Goal: Check status: Check status

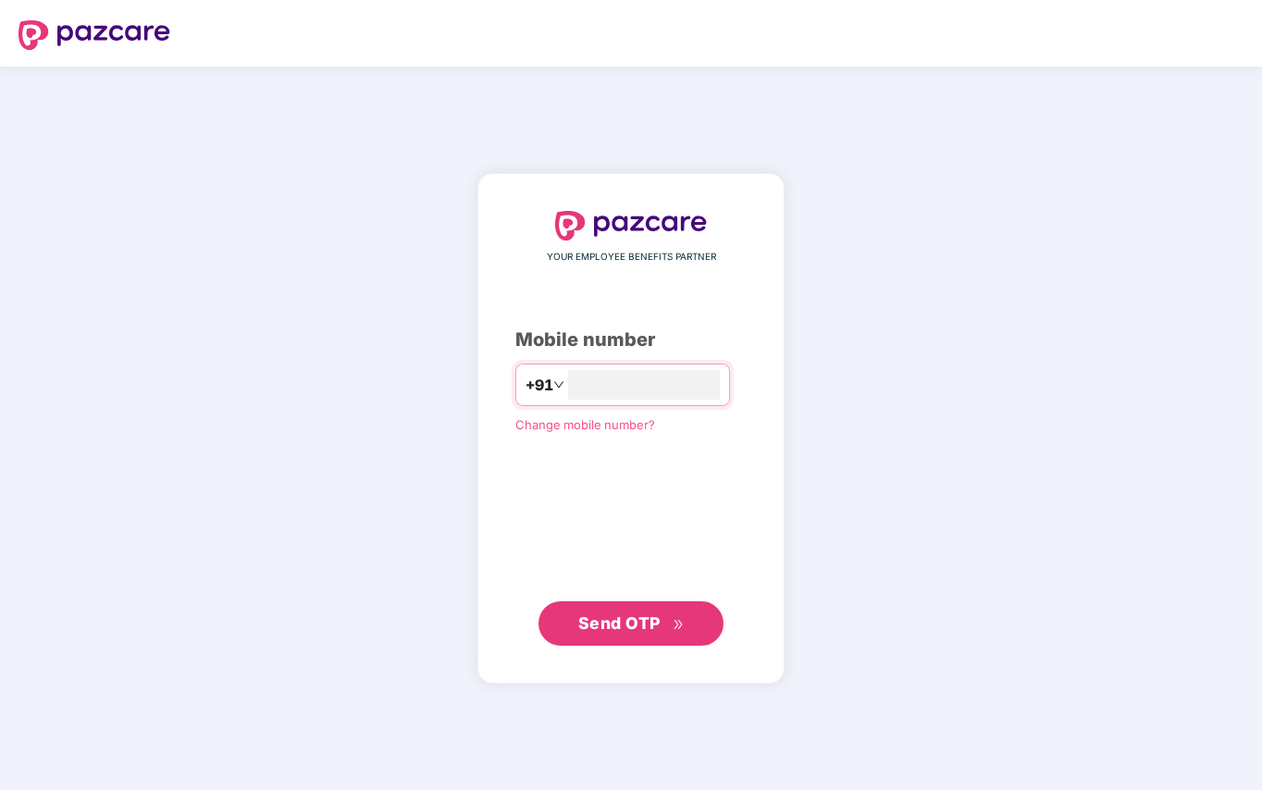
type input "**********"
click at [600, 626] on span "Send OTP" at bounding box center [619, 622] width 82 height 19
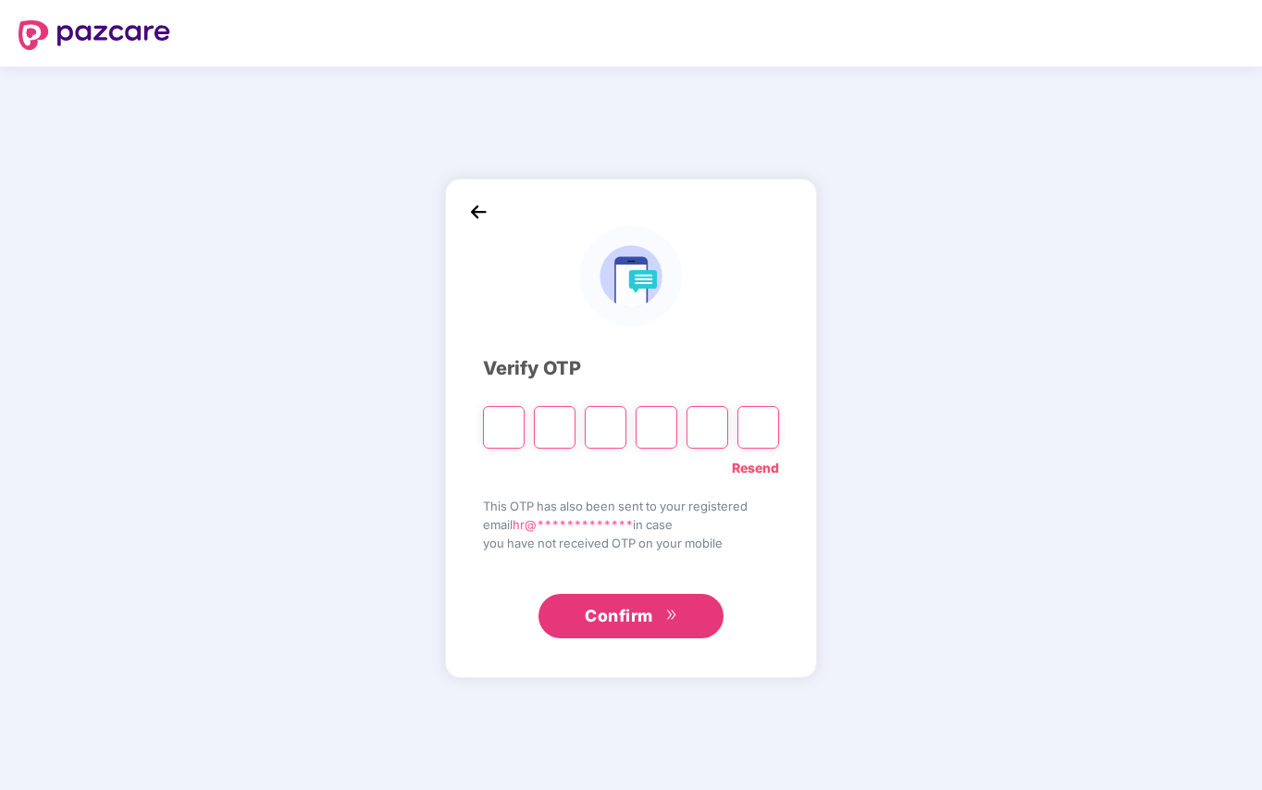
type input "*"
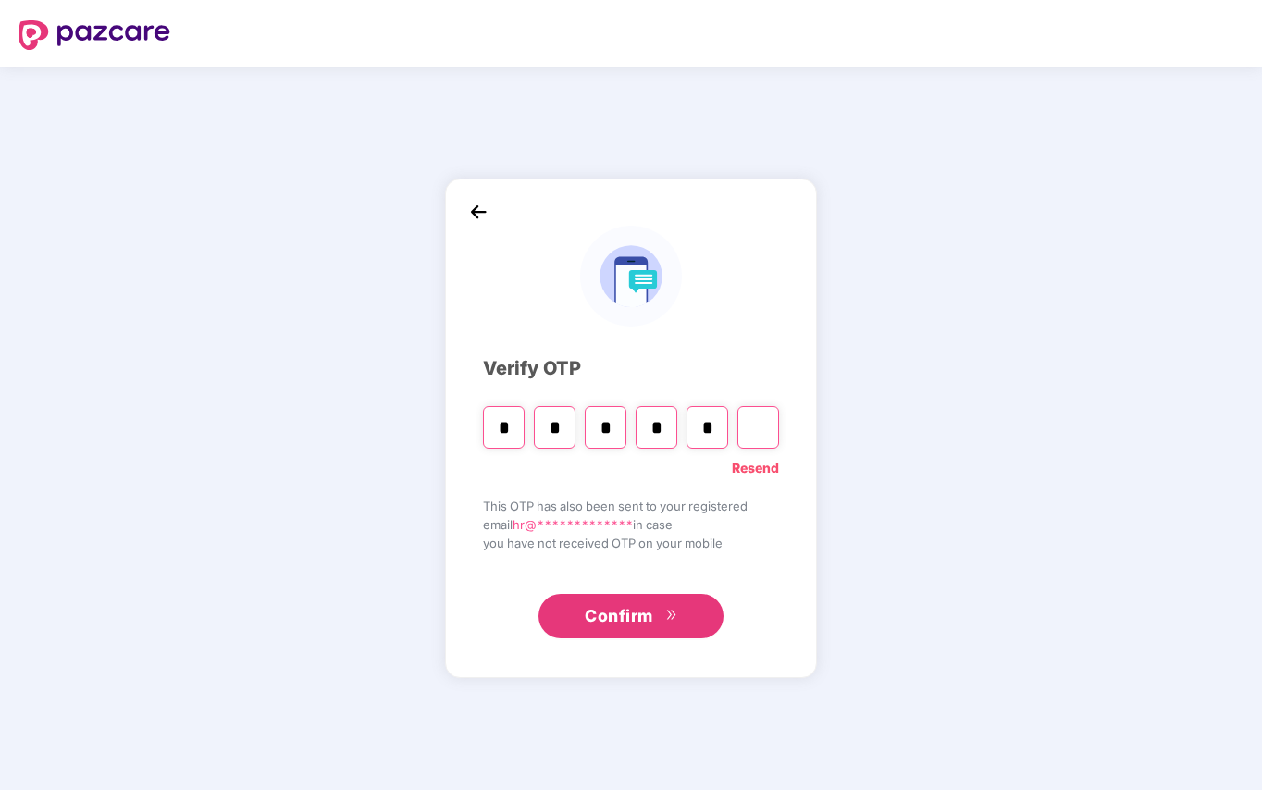
type input "*"
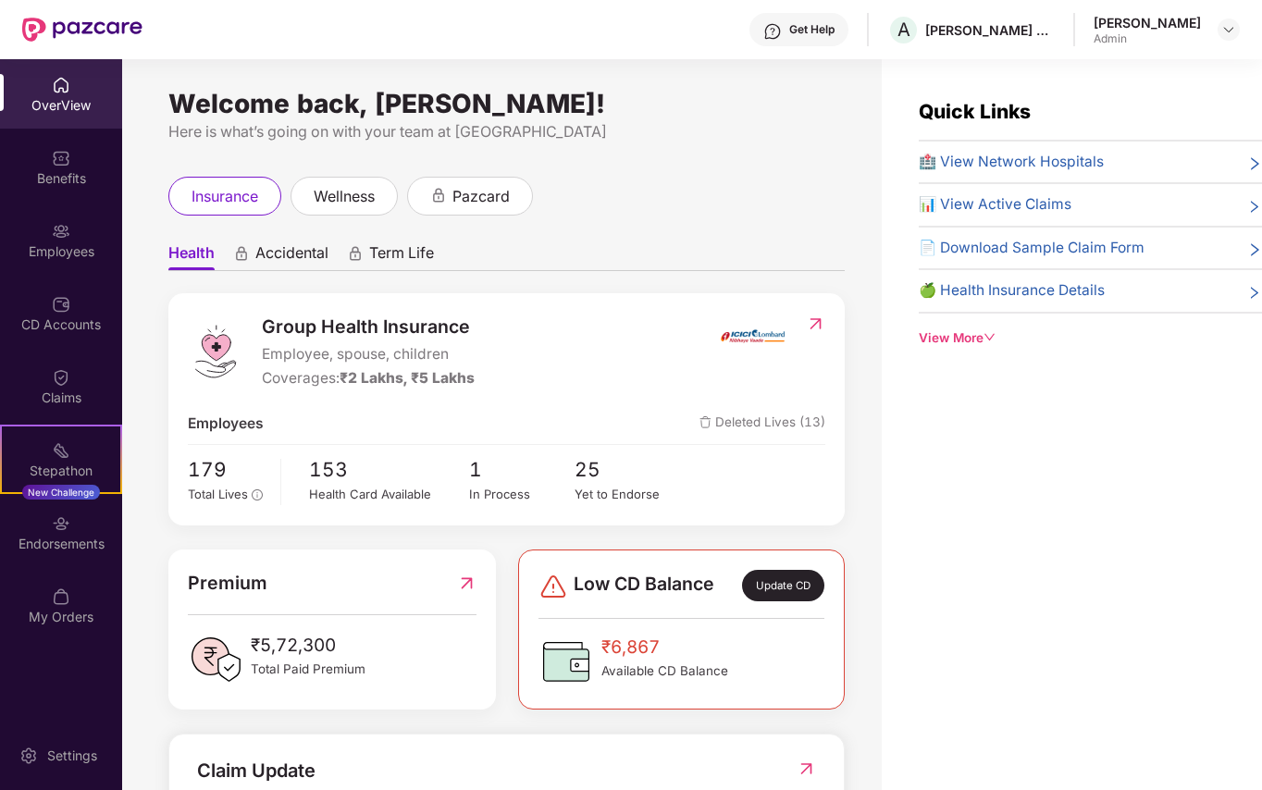
click at [1016, 197] on span "📊 View Active Claims" at bounding box center [995, 204] width 153 height 22
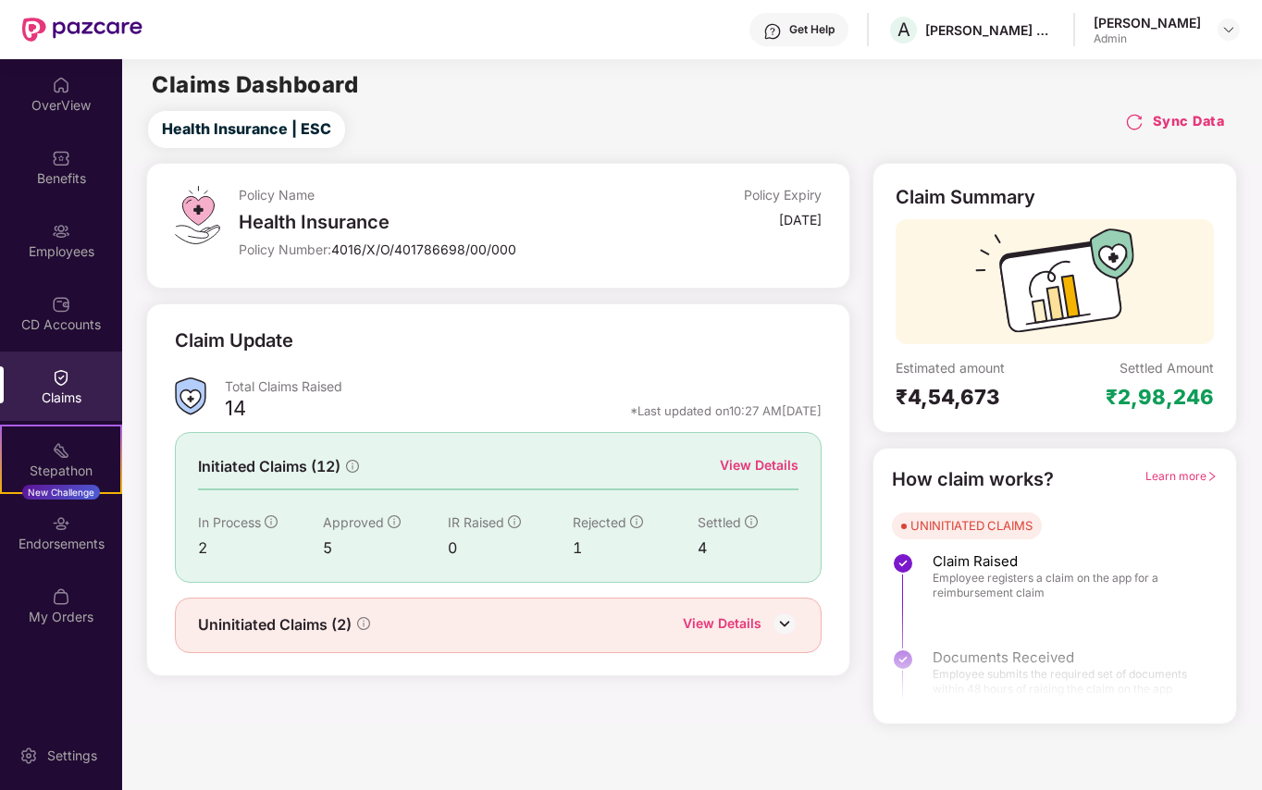
click at [753, 466] on div "View Details" at bounding box center [759, 465] width 79 height 20
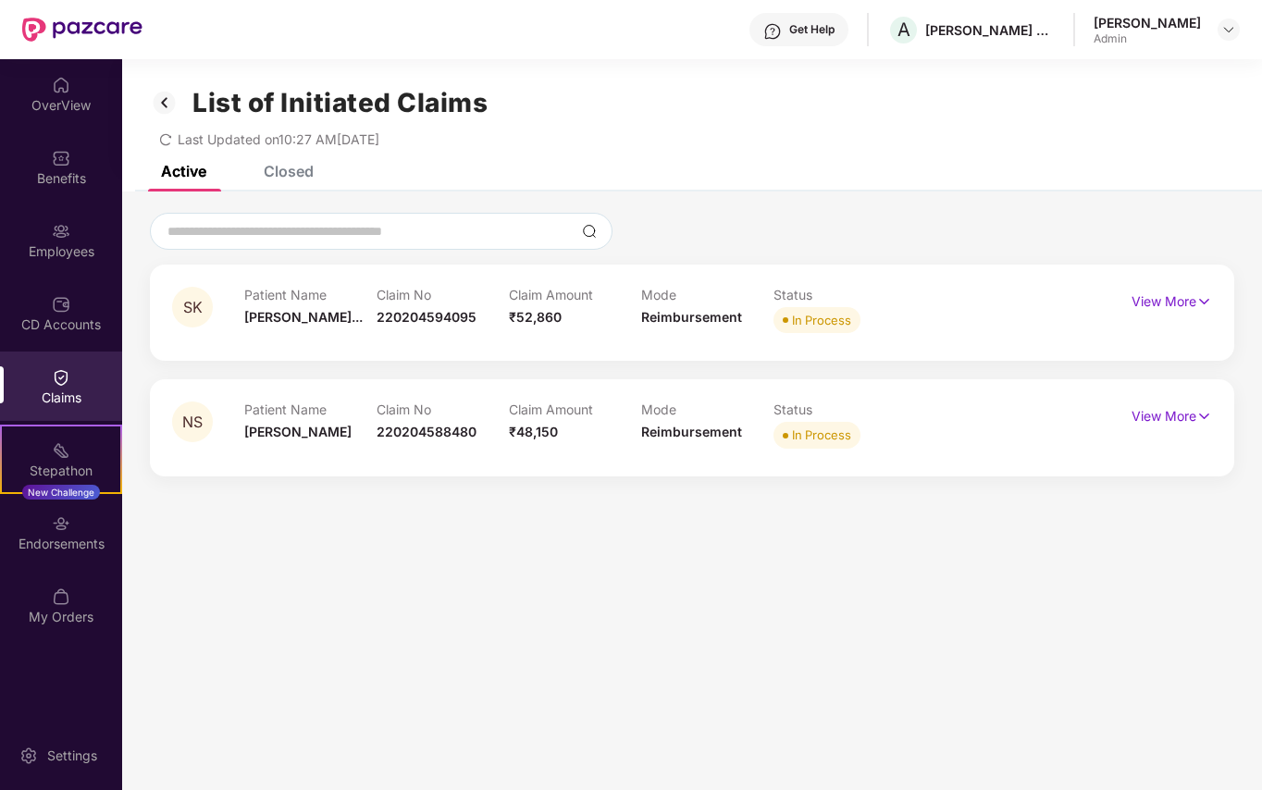
click at [292, 161] on div "List of Initiated Claims Last Updated on 10:27 AM, 13 Oct 2025" at bounding box center [692, 112] width 1140 height 106
click at [282, 168] on div "Closed" at bounding box center [289, 171] width 50 height 19
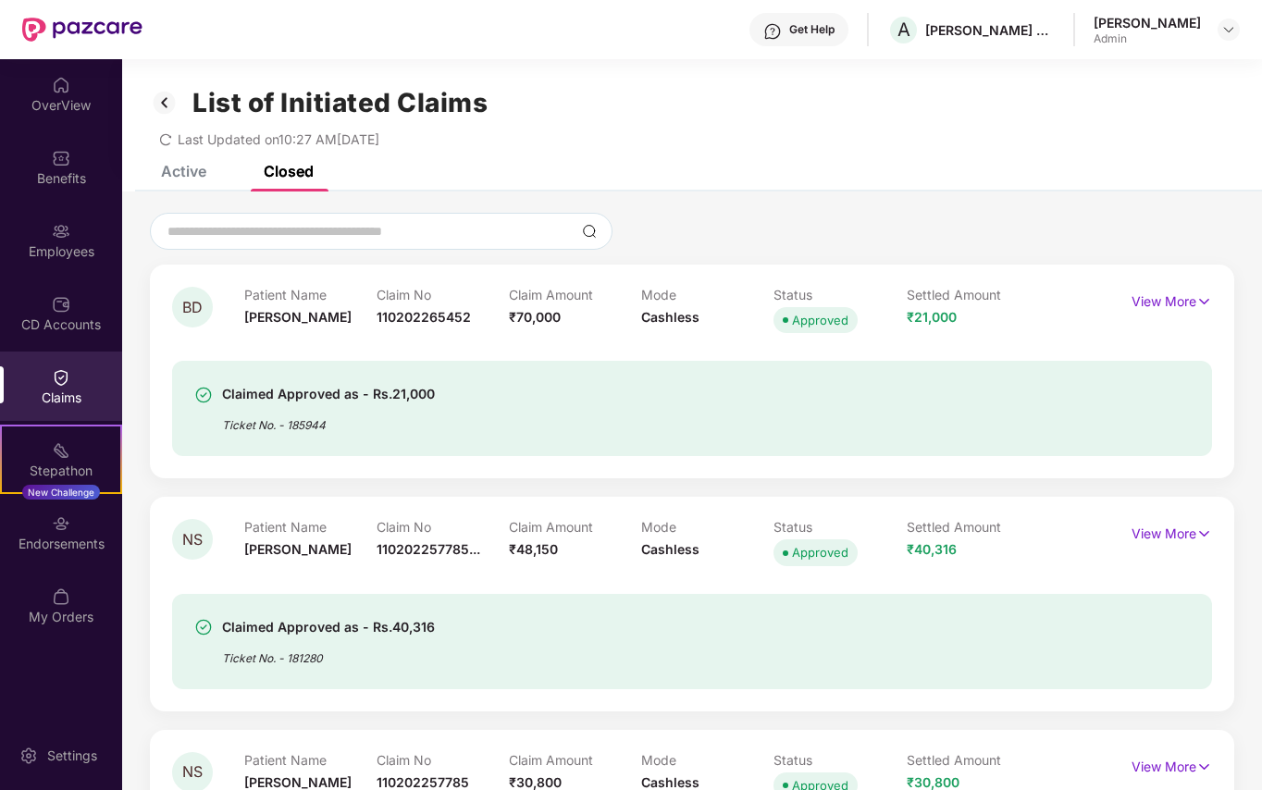
click at [164, 104] on img at bounding box center [165, 102] width 30 height 31
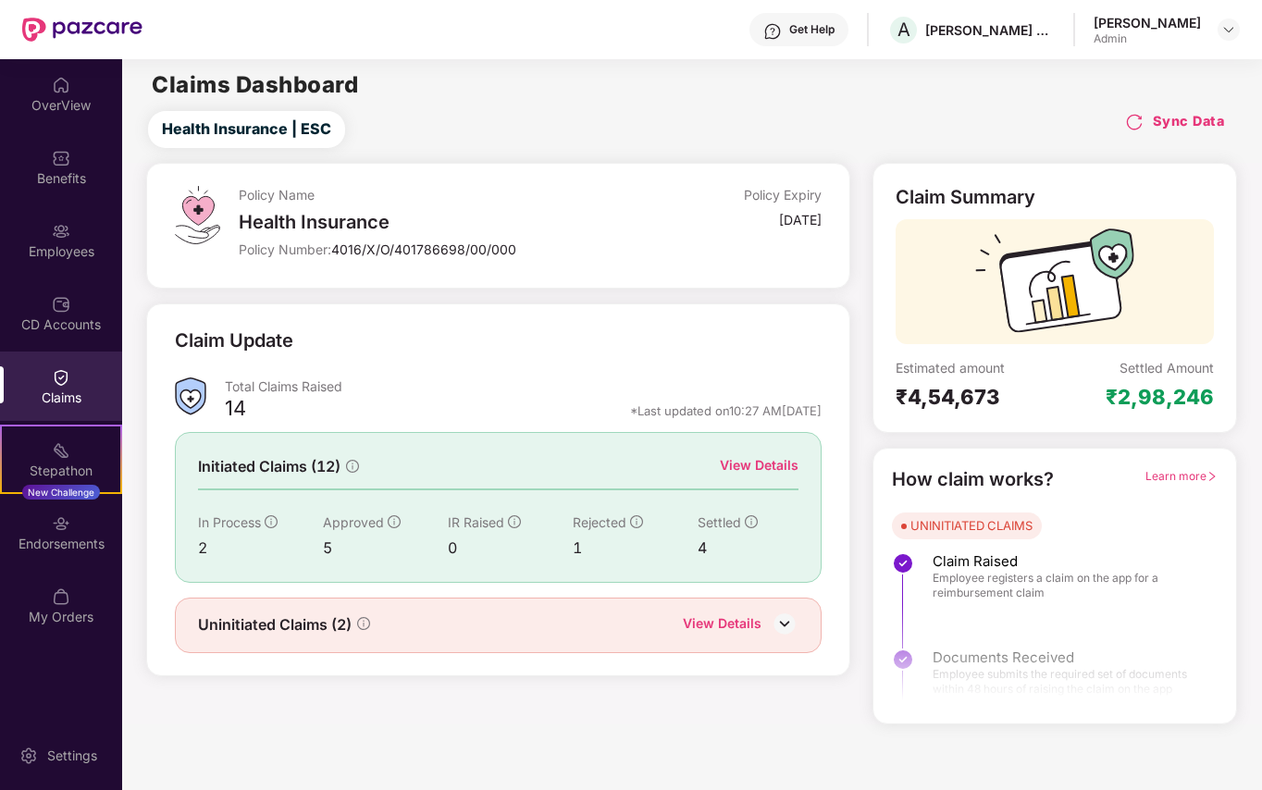
click at [1134, 122] on img at bounding box center [1134, 122] width 19 height 19
click at [775, 466] on div "View Details" at bounding box center [759, 465] width 79 height 20
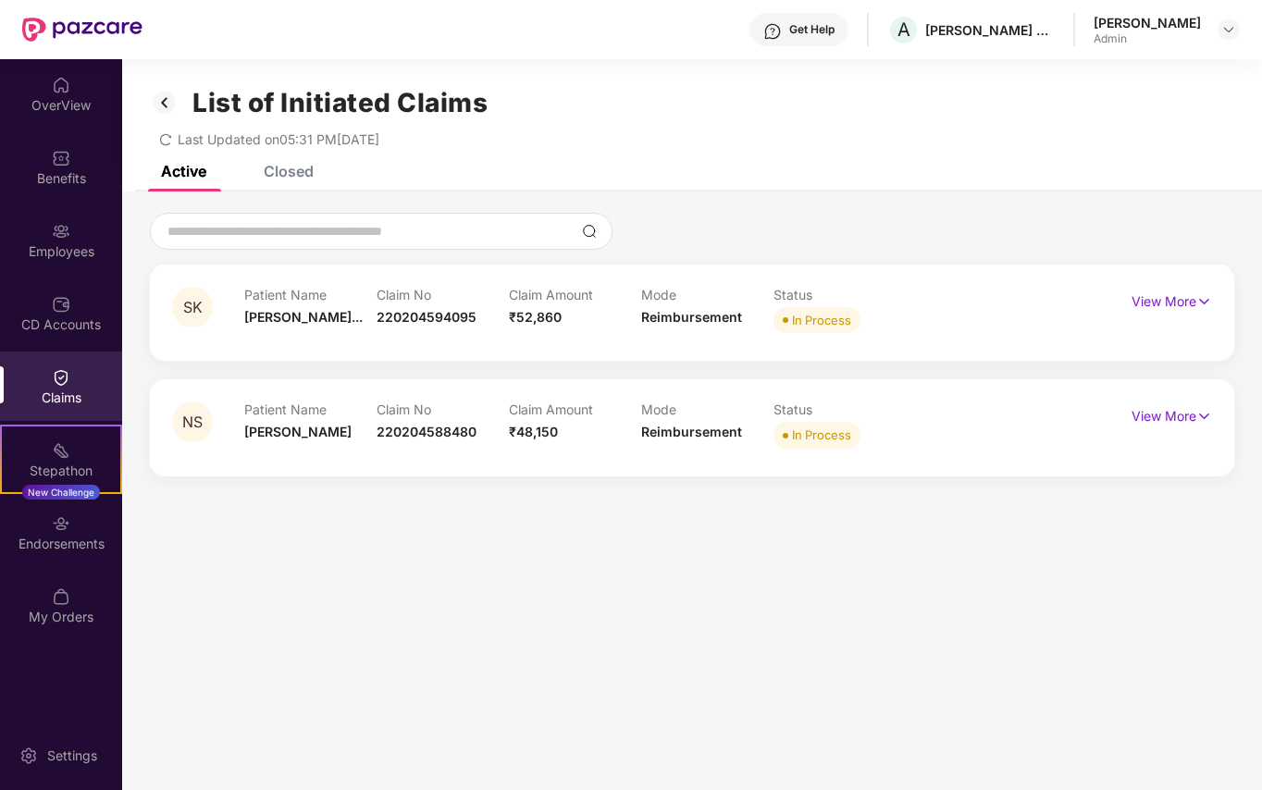
click at [282, 165] on div "Closed" at bounding box center [289, 171] width 50 height 19
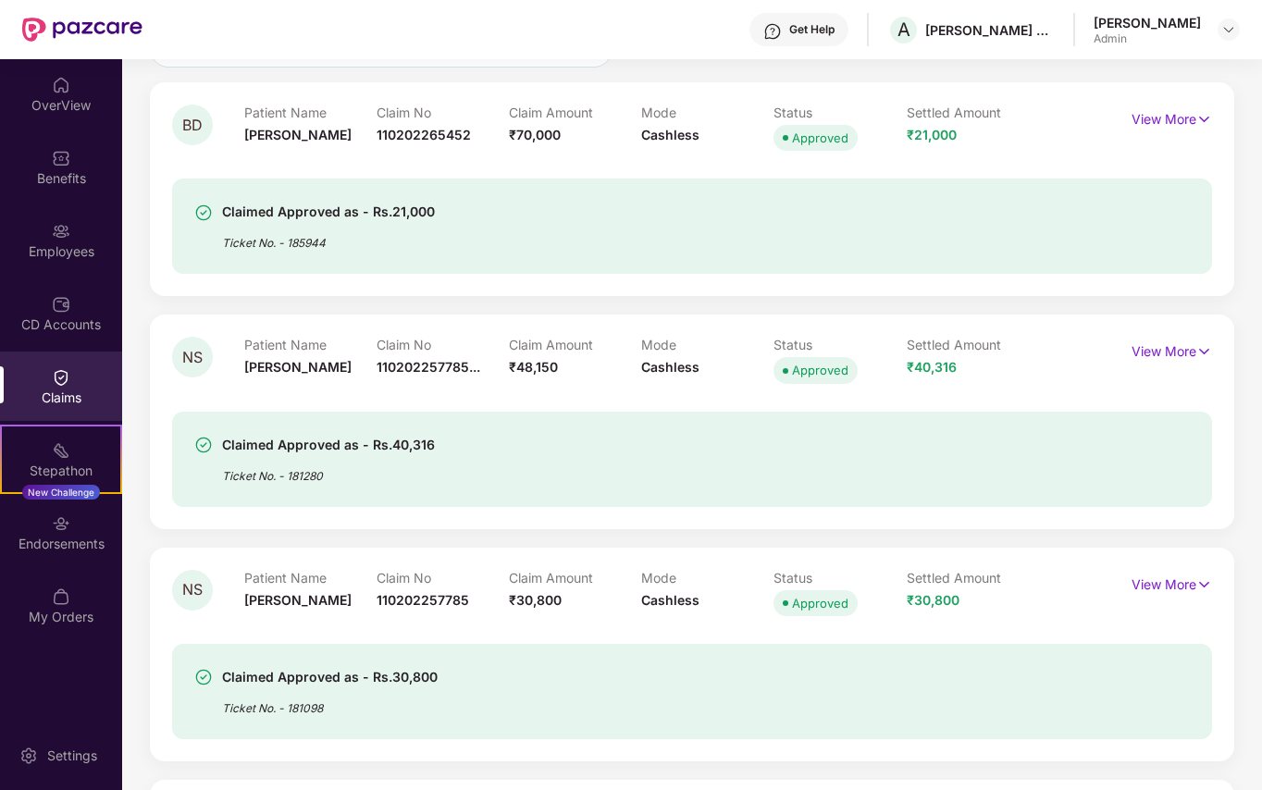
scroll to position [246, 0]
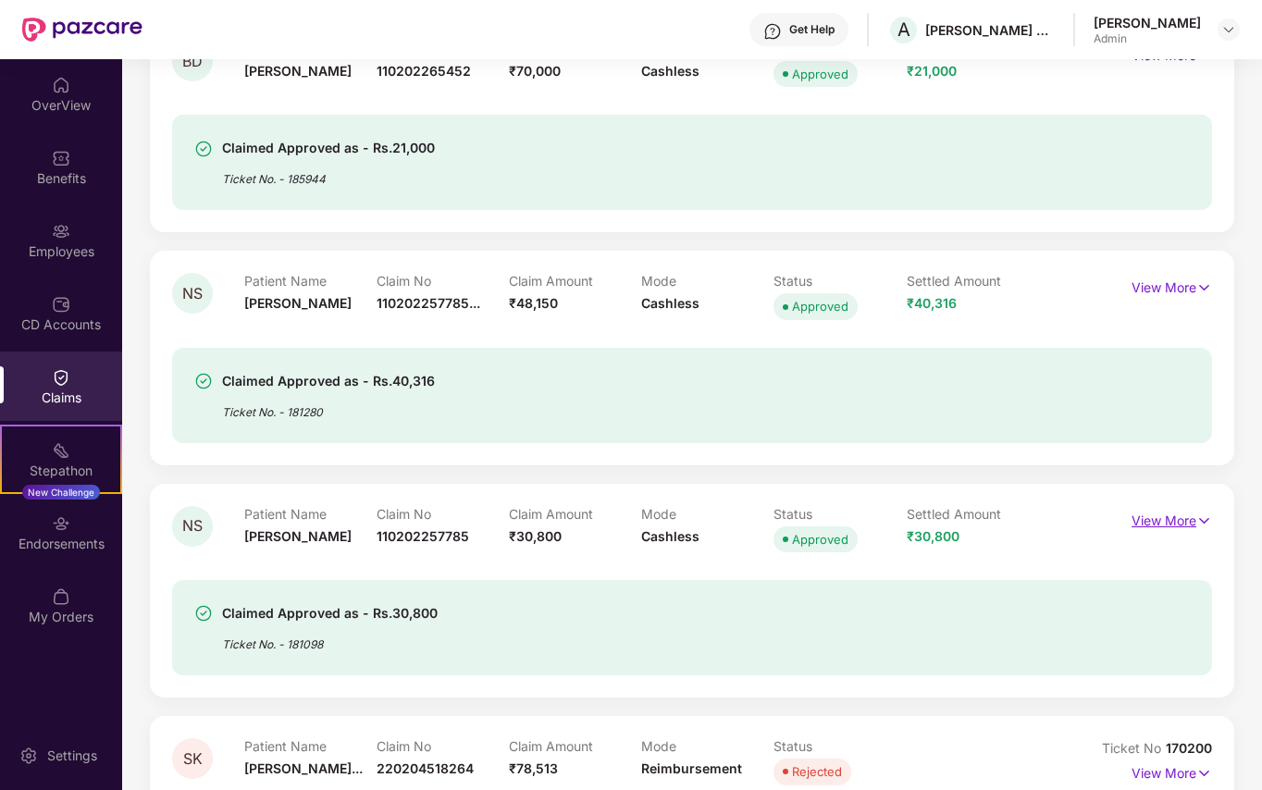
click at [1196, 522] on img at bounding box center [1204, 521] width 16 height 20
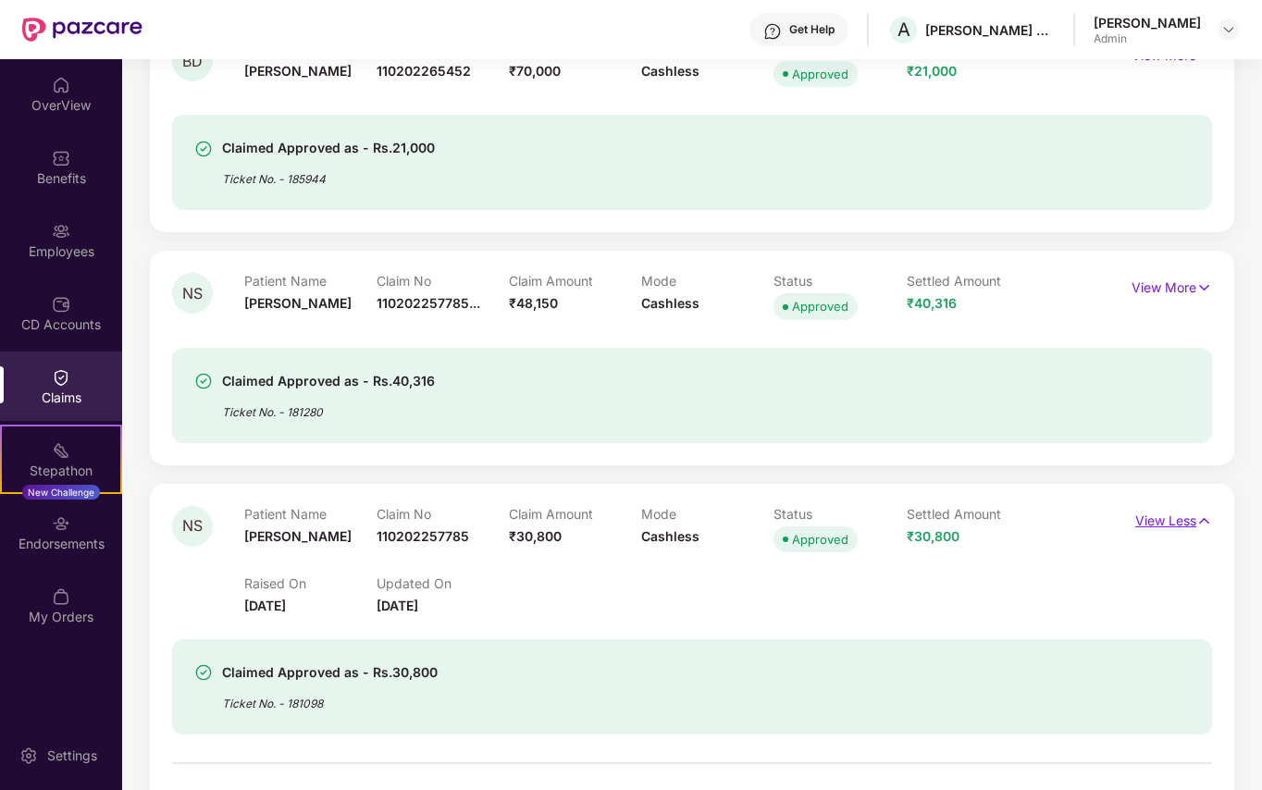
click at [1192, 522] on p "View Less" at bounding box center [1173, 518] width 77 height 25
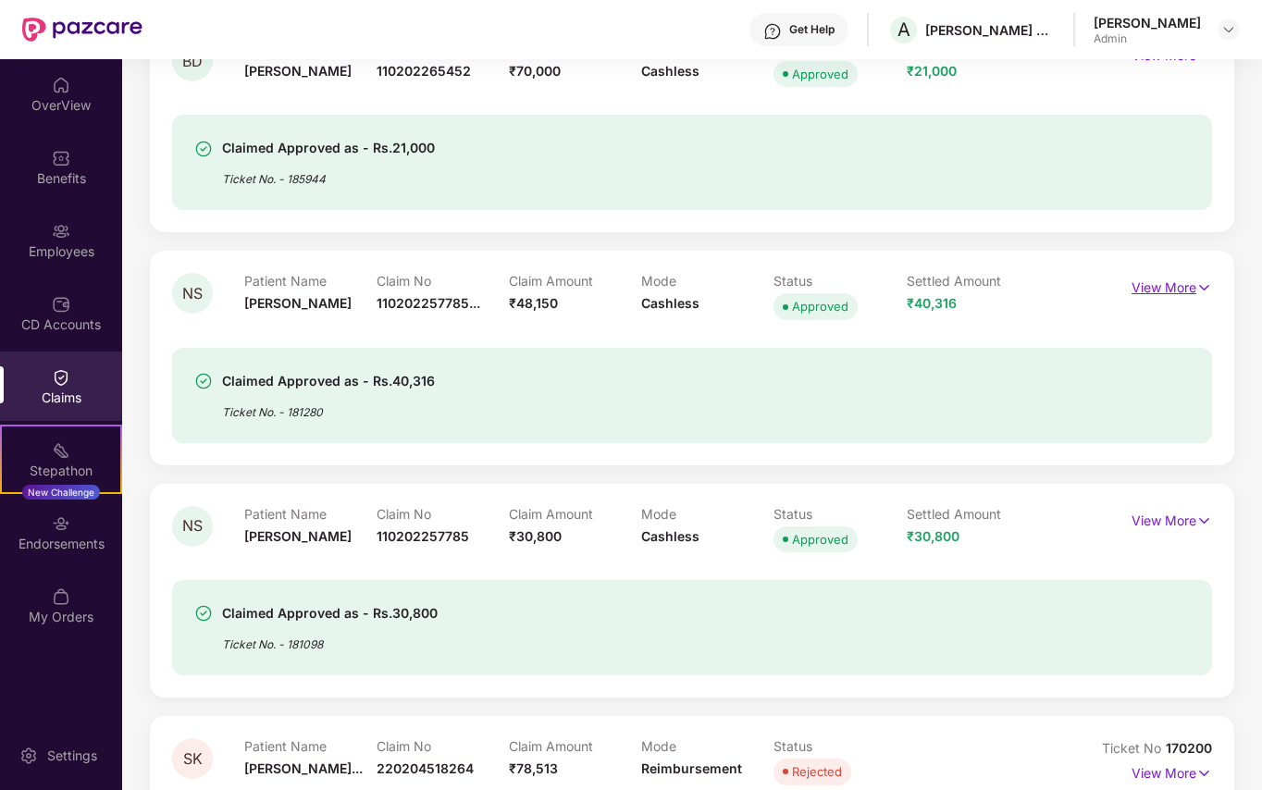
click at [1185, 290] on p "View More" at bounding box center [1171, 285] width 80 height 25
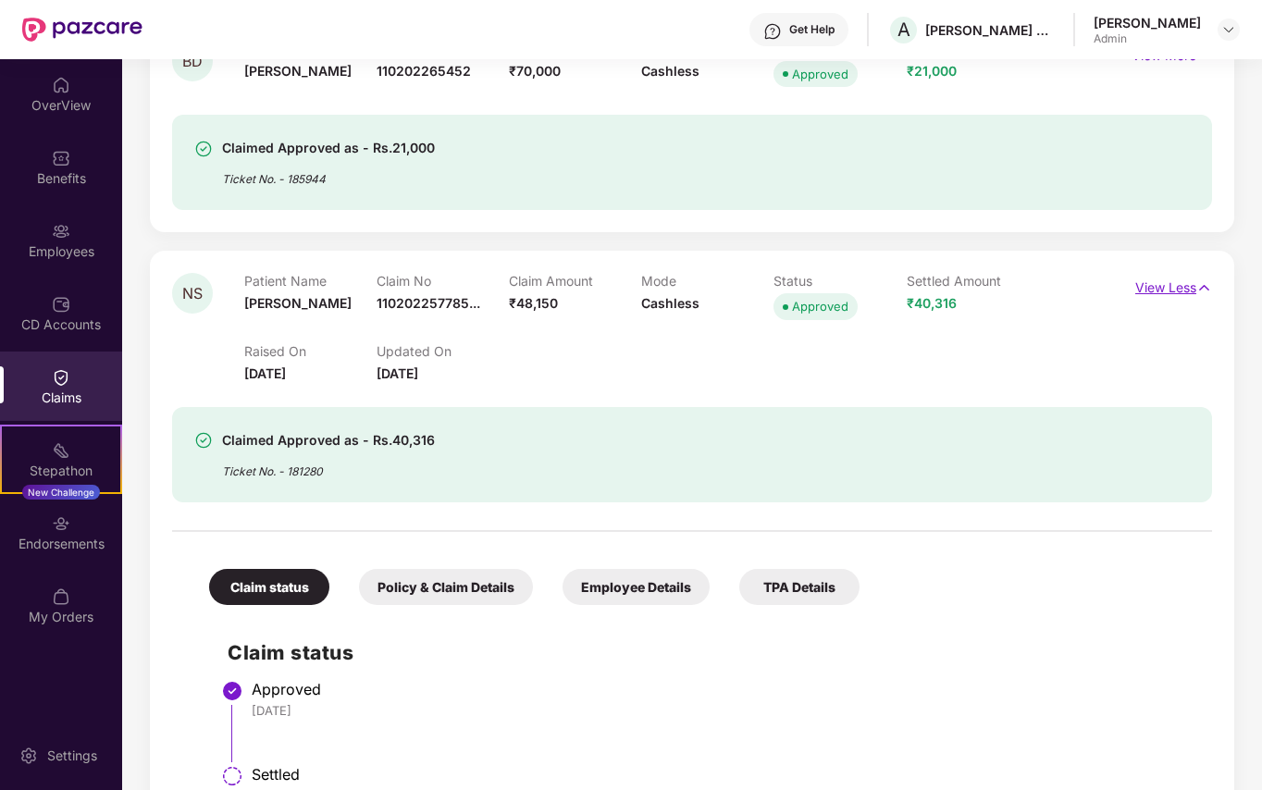
click at [1185, 290] on p "View Less" at bounding box center [1173, 285] width 77 height 25
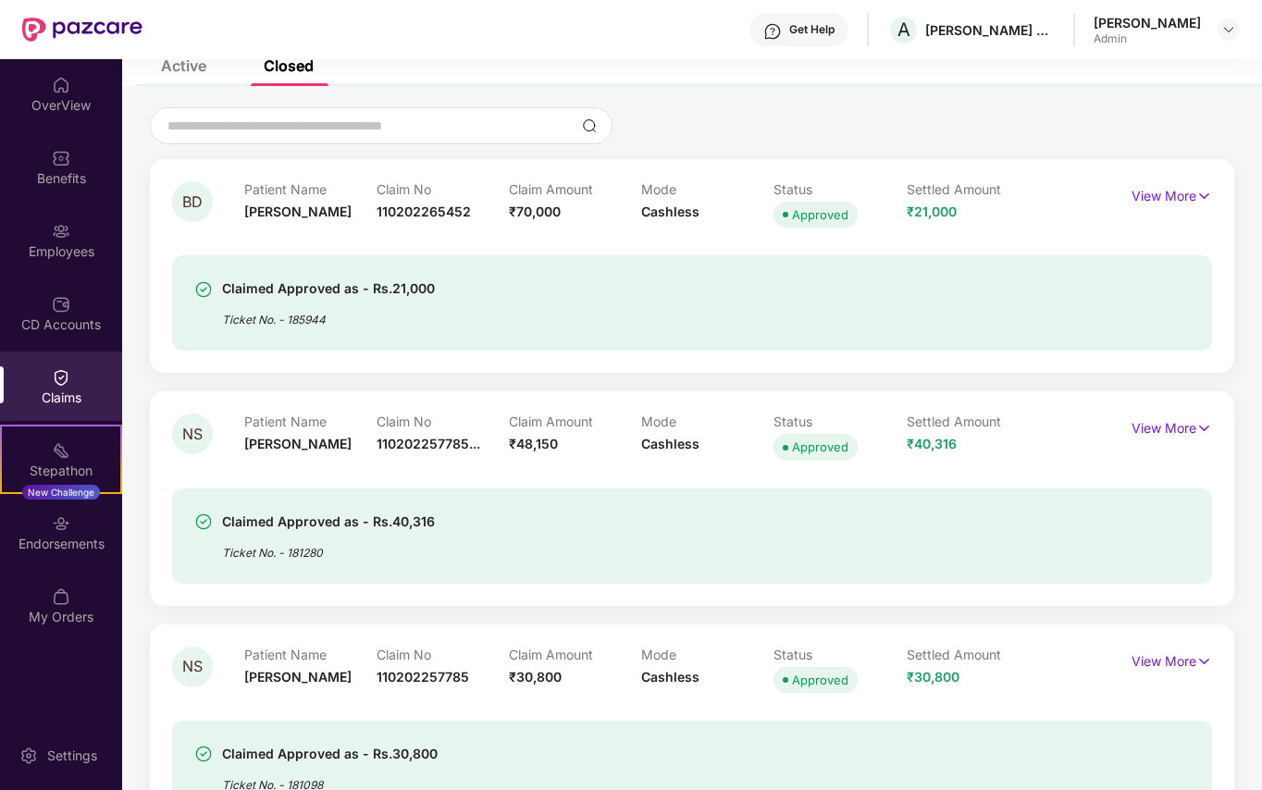
scroll to position [0, 0]
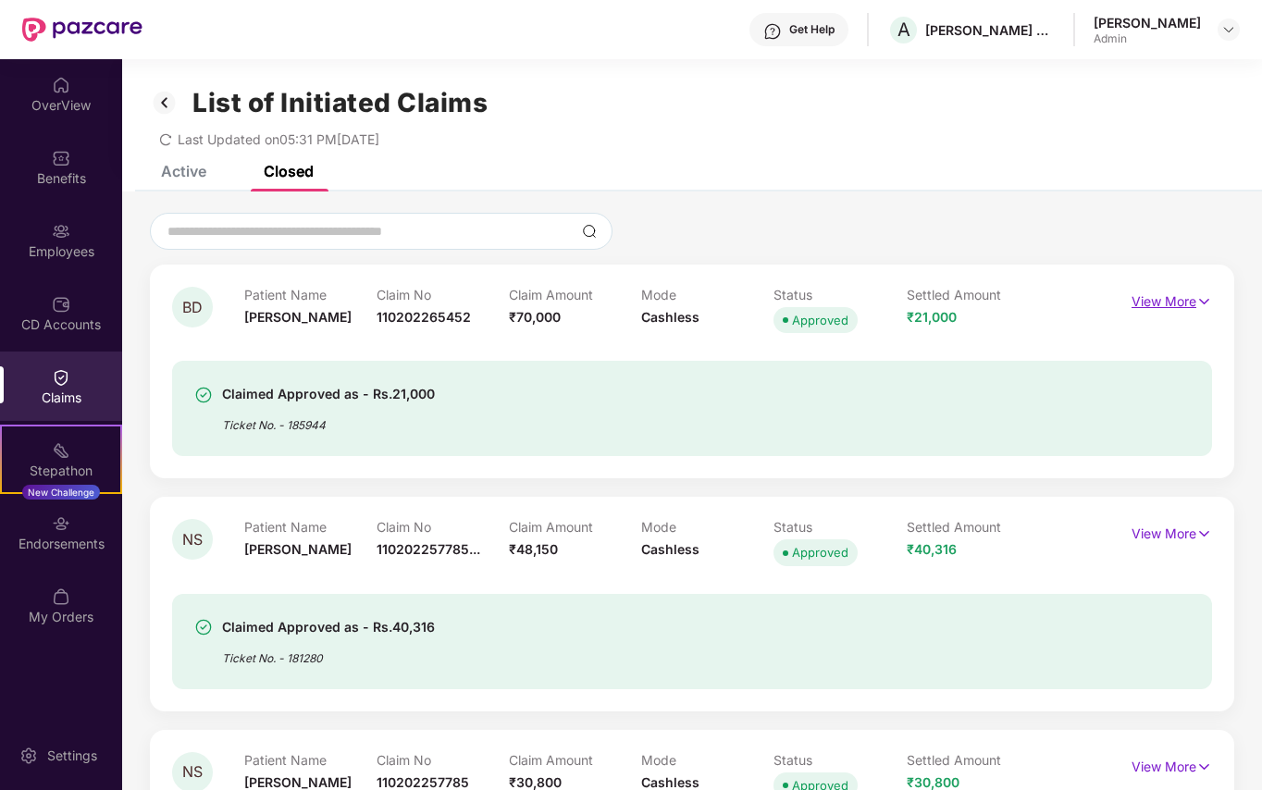
click at [1168, 297] on p "View More" at bounding box center [1171, 299] width 80 height 25
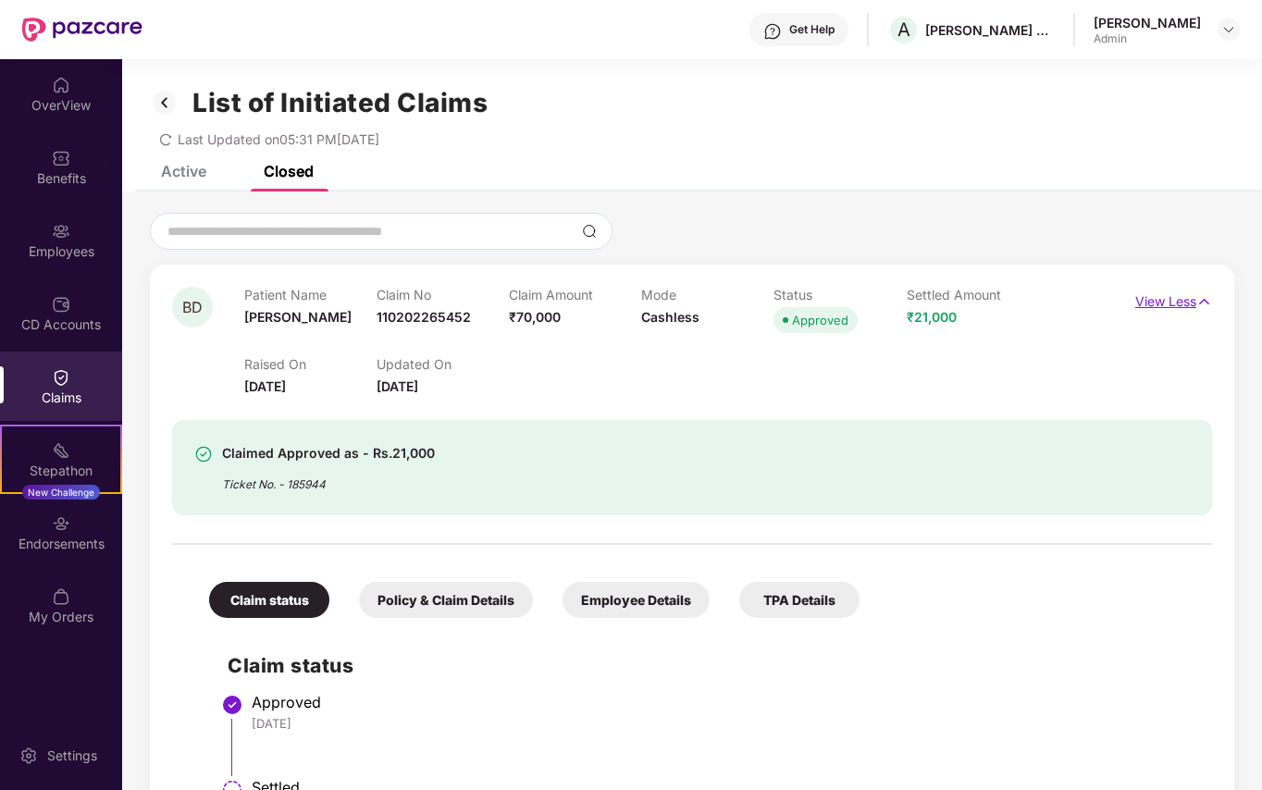
click at [1174, 297] on p "View Less" at bounding box center [1173, 299] width 77 height 25
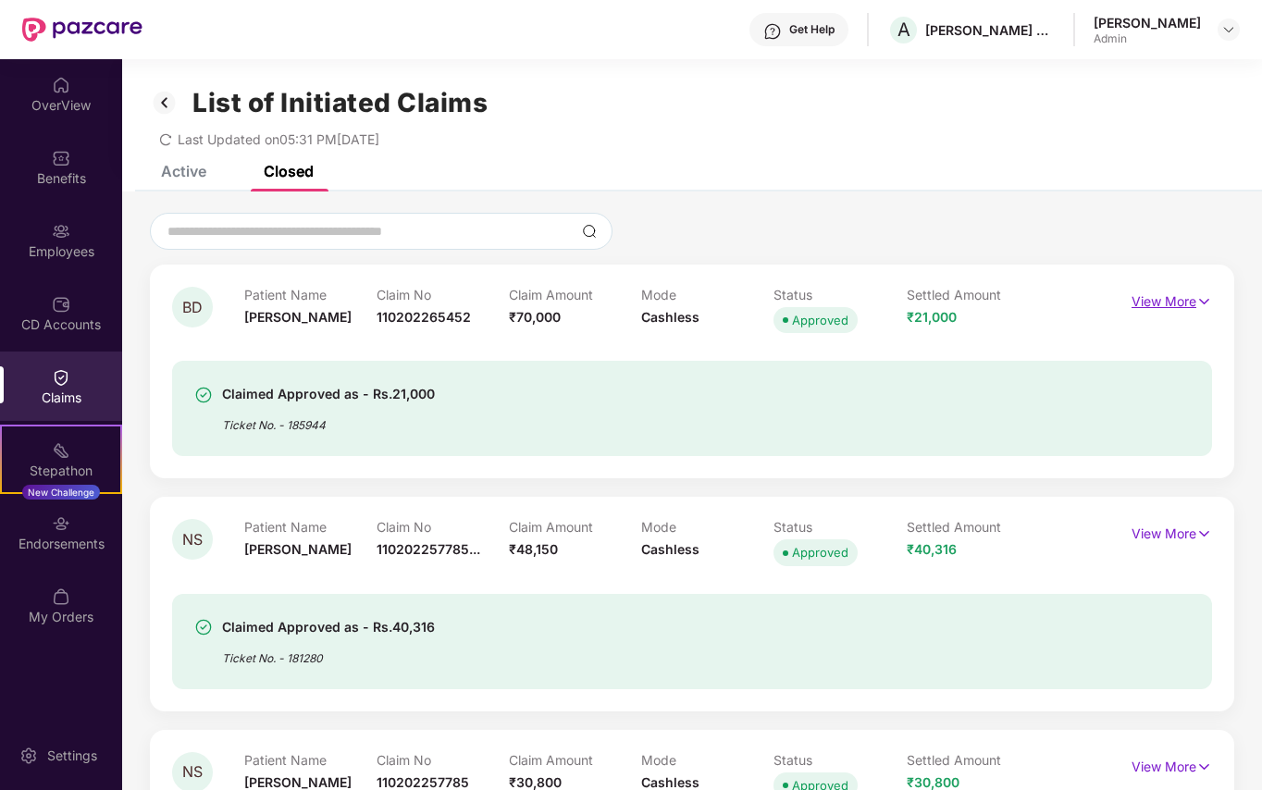
click at [1205, 294] on img at bounding box center [1204, 301] width 16 height 20
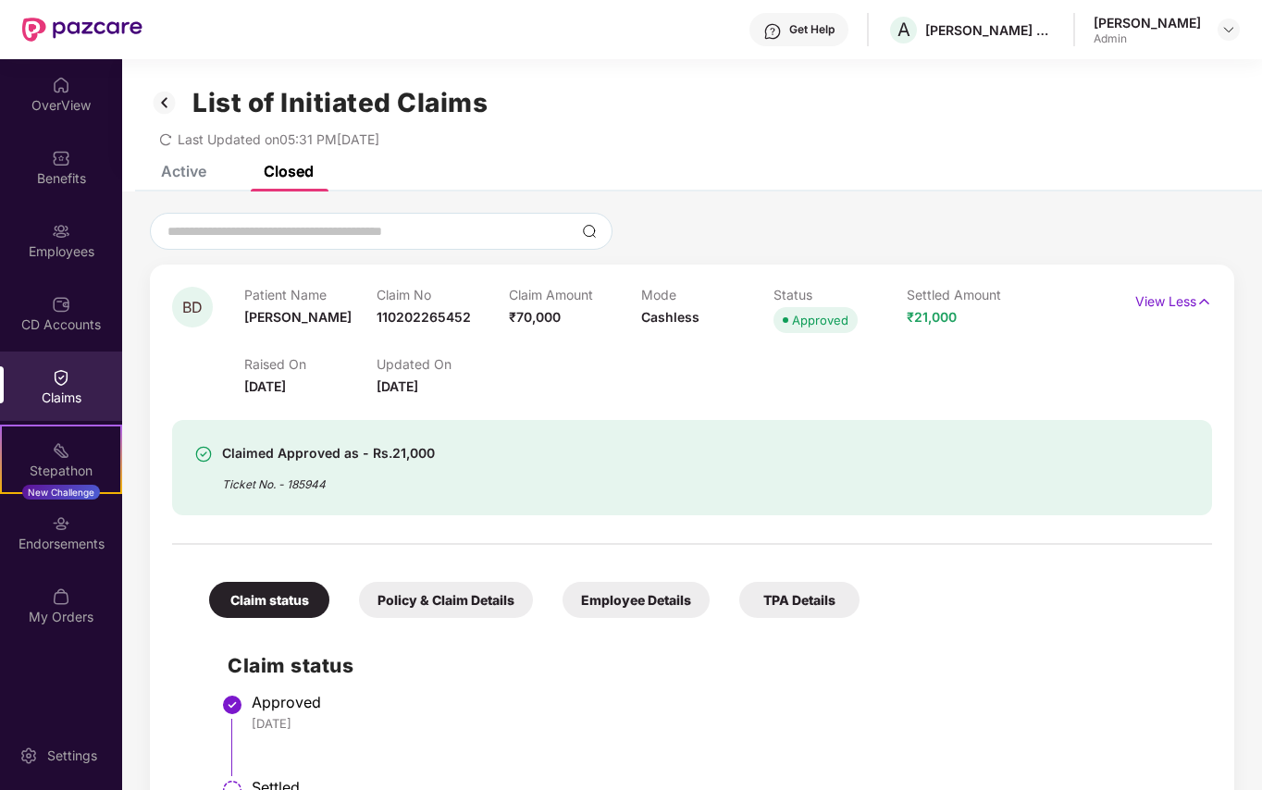
scroll to position [246, 0]
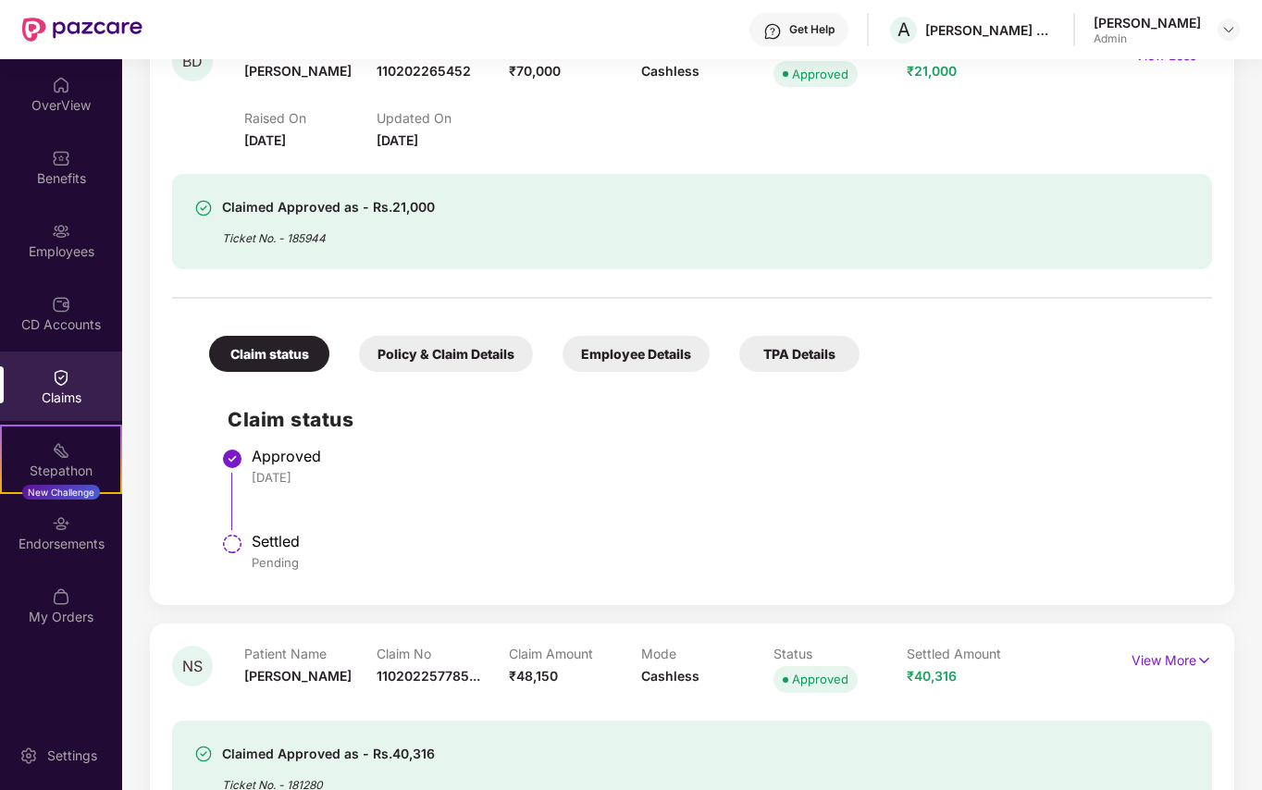
click at [419, 359] on div "Policy & Claim Details" at bounding box center [446, 354] width 174 height 36
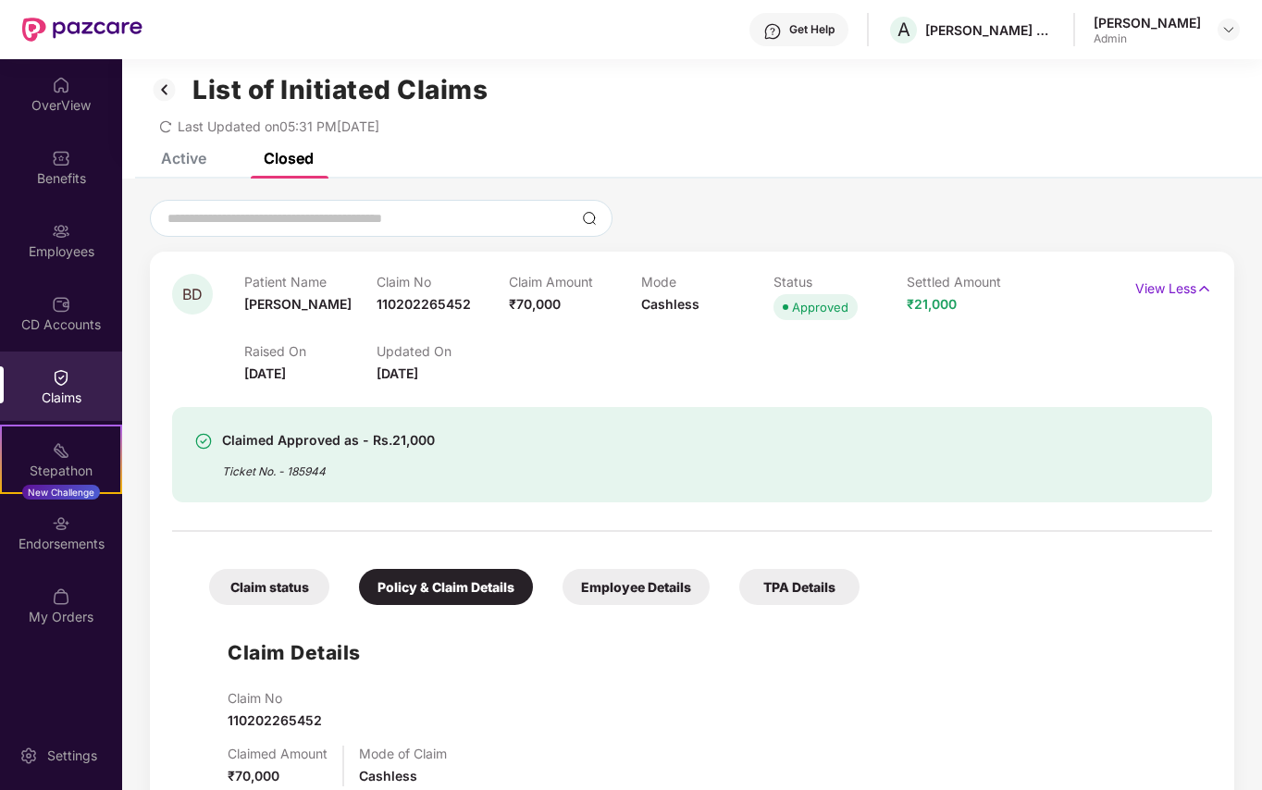
scroll to position [0, 0]
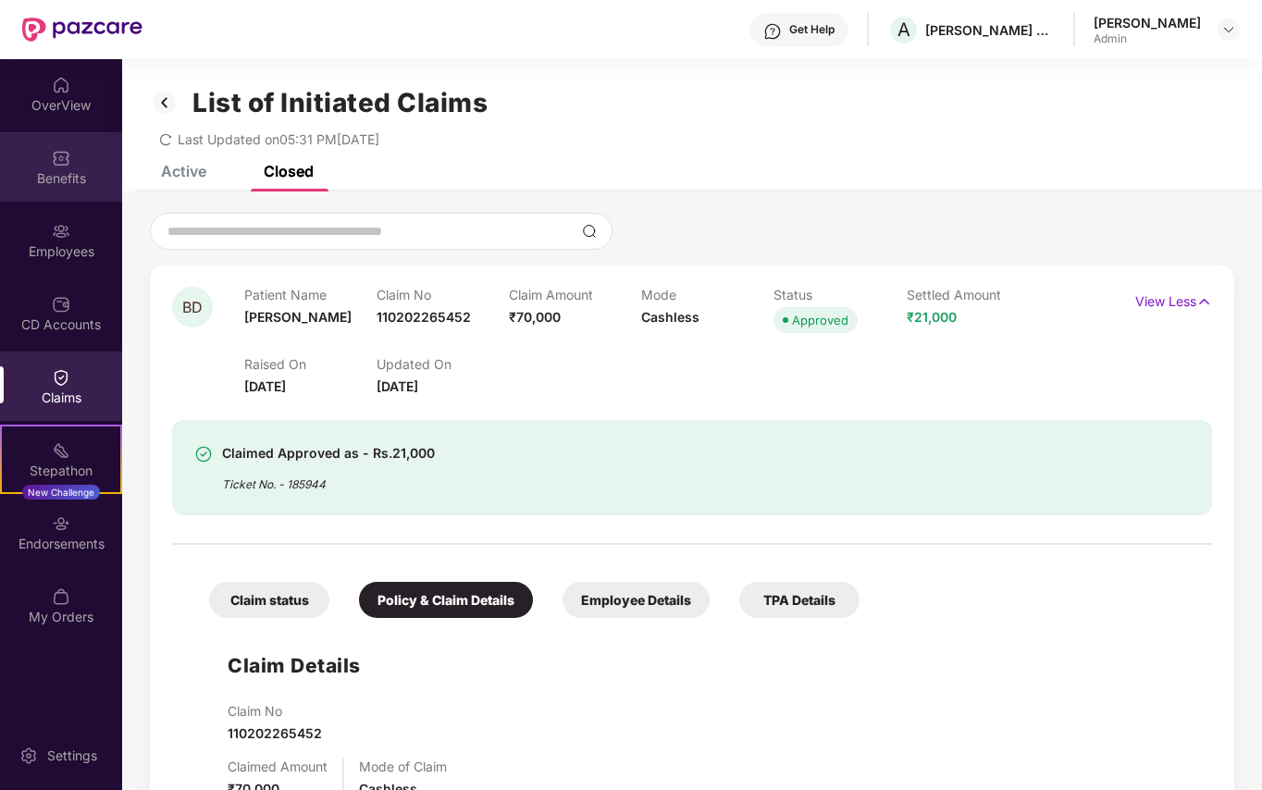
click at [63, 169] on div "Benefits" at bounding box center [61, 178] width 122 height 19
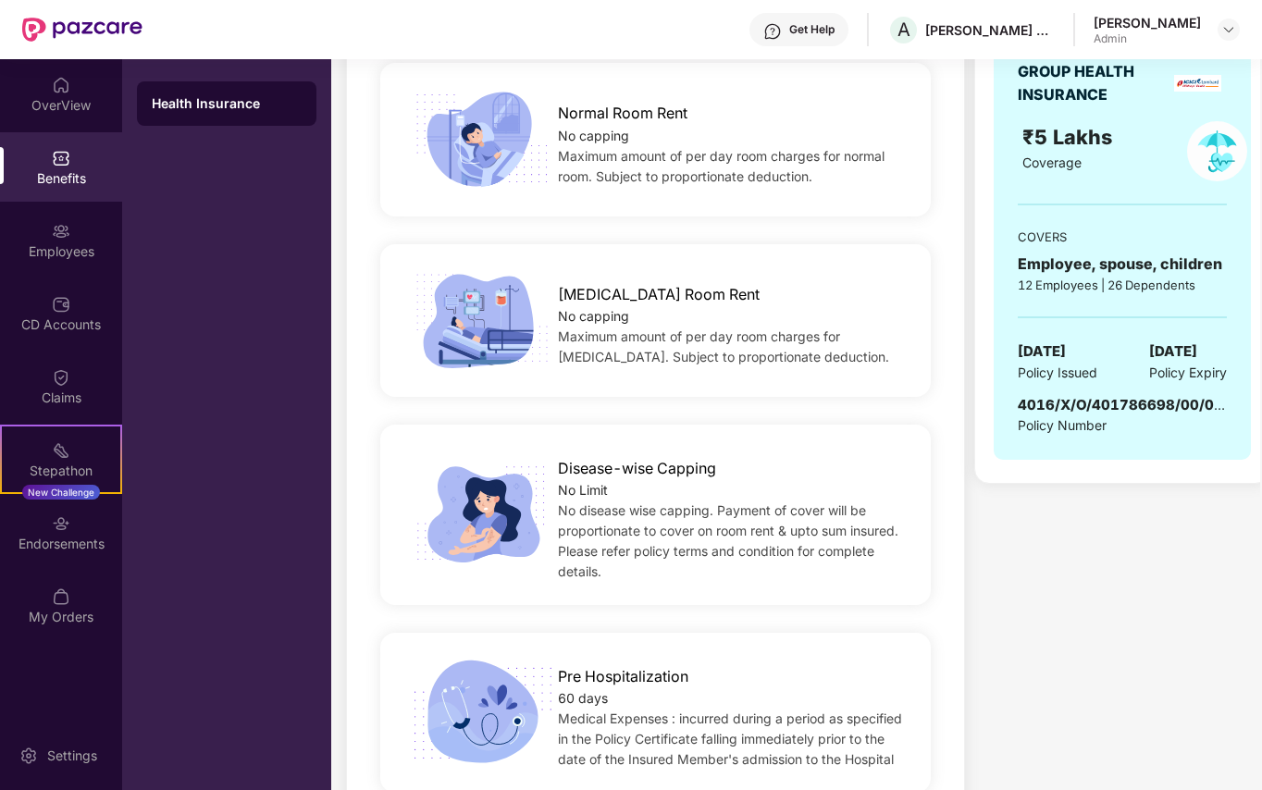
scroll to position [616, 0]
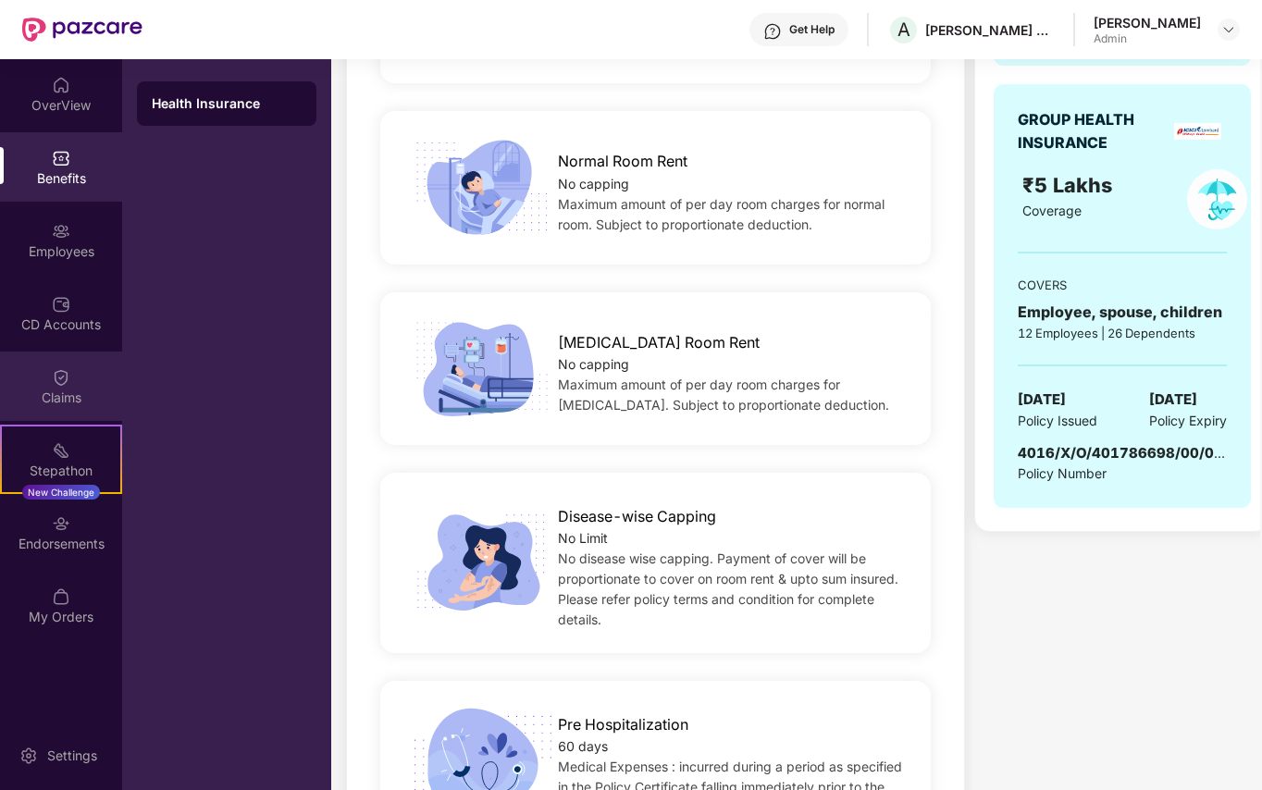
click at [59, 378] on img at bounding box center [61, 377] width 19 height 19
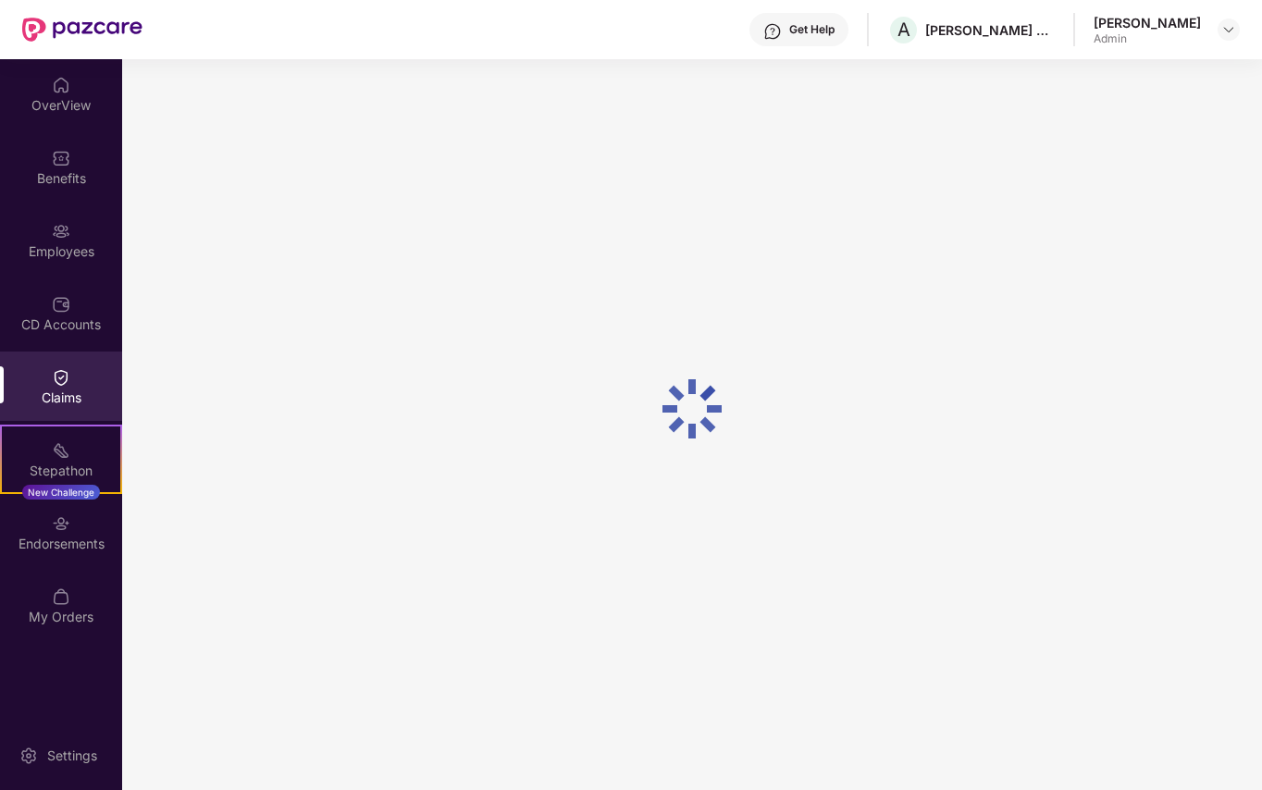
scroll to position [0, 0]
